Goal: Information Seeking & Learning: Learn about a topic

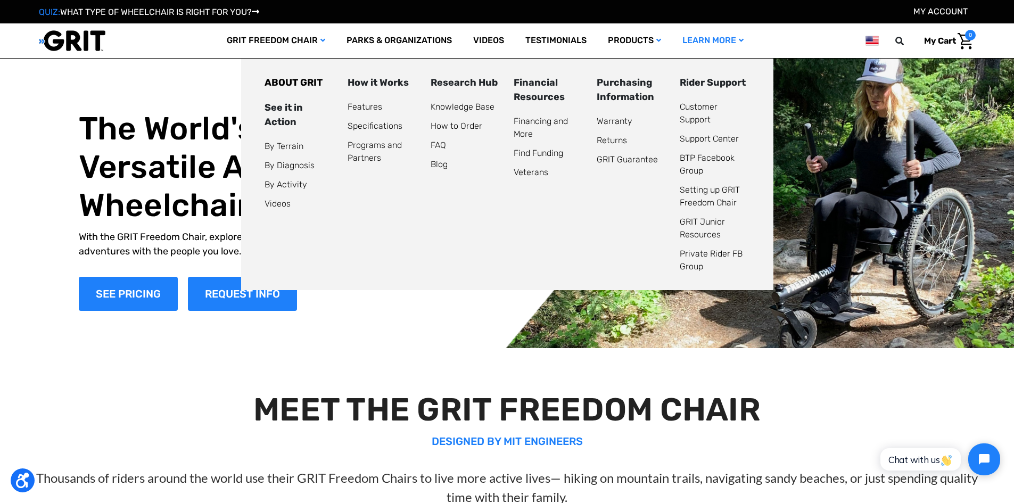
click at [708, 38] on link "Learn More" at bounding box center [712, 40] width 82 height 35
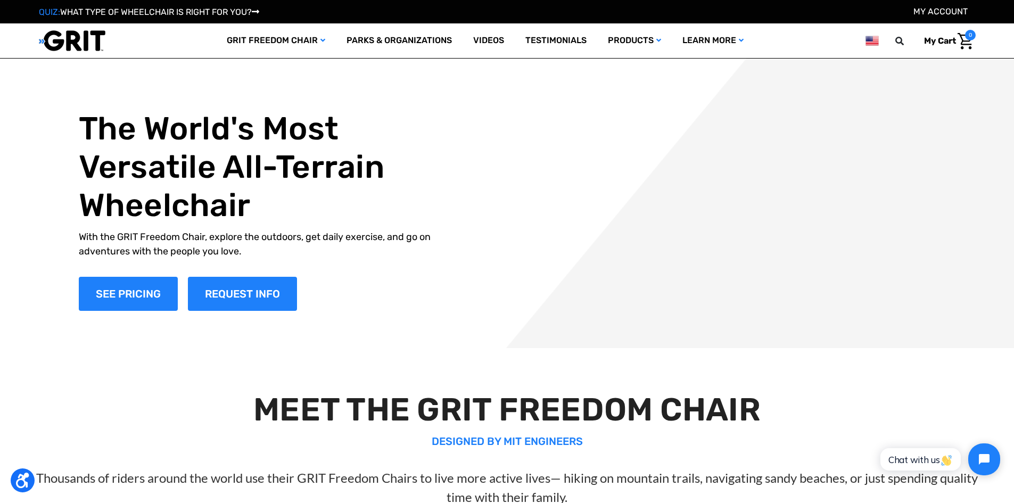
click at [94, 42] on img at bounding box center [72, 41] width 67 height 22
